Goal: Navigation & Orientation: Find specific page/section

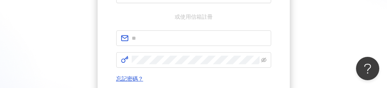
scroll to position [155, 0]
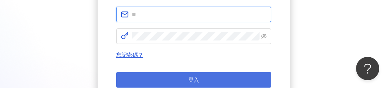
type input "**********"
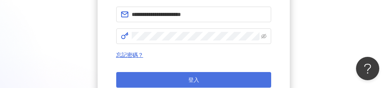
click at [212, 81] on button "登入" at bounding box center [193, 80] width 155 height 16
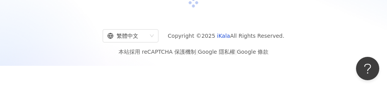
scroll to position [0, 0]
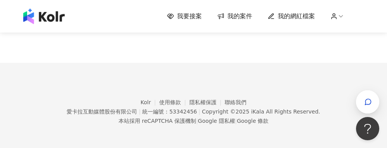
scroll to position [608, 0]
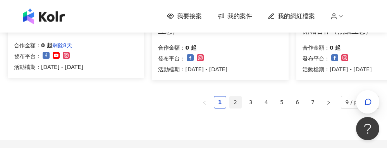
click at [236, 87] on link "2" at bounding box center [236, 103] width 12 height 12
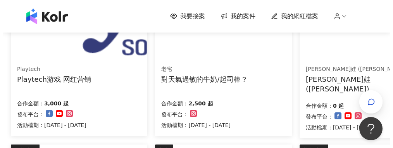
scroll to position [373, 0]
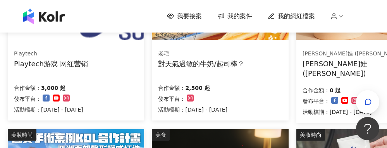
click at [84, 64] on div "Playtech游戏 网红营销" at bounding box center [51, 64] width 74 height 10
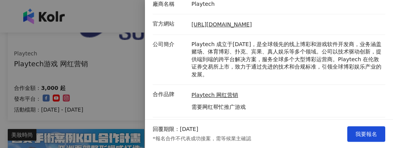
scroll to position [133, 0]
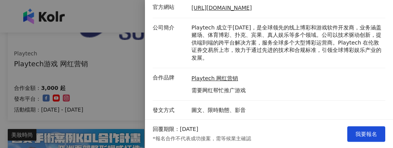
click at [93, 71] on div at bounding box center [196, 74] width 393 height 148
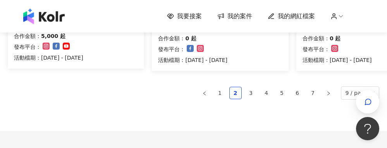
scroll to position [659, 0]
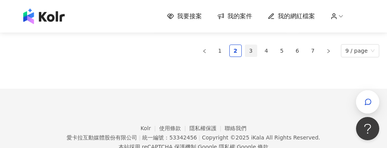
click at [252, 53] on link "3" at bounding box center [251, 51] width 12 height 12
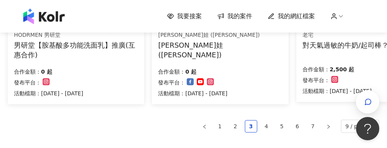
scroll to position [622, 0]
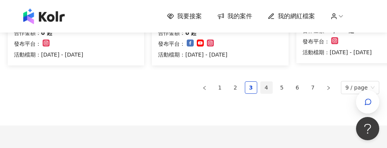
click at [268, 87] on link "4" at bounding box center [267, 88] width 12 height 12
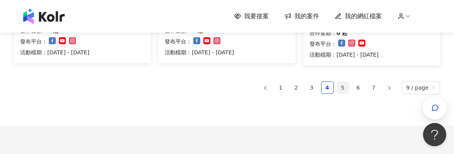
click at [346, 87] on link "5" at bounding box center [343, 88] width 12 height 12
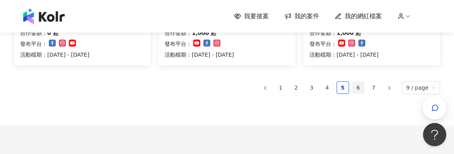
click at [360, 85] on link "6" at bounding box center [359, 88] width 12 height 12
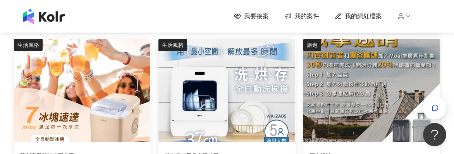
scroll to position [584, 0]
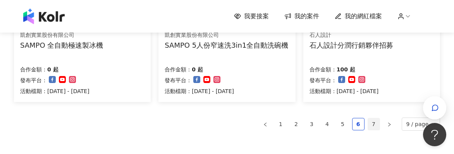
click at [373, 87] on link "7" at bounding box center [374, 124] width 12 height 12
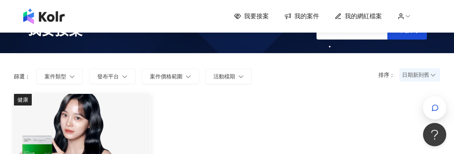
scroll to position [0, 0]
